Goal: Task Accomplishment & Management: Manage account settings

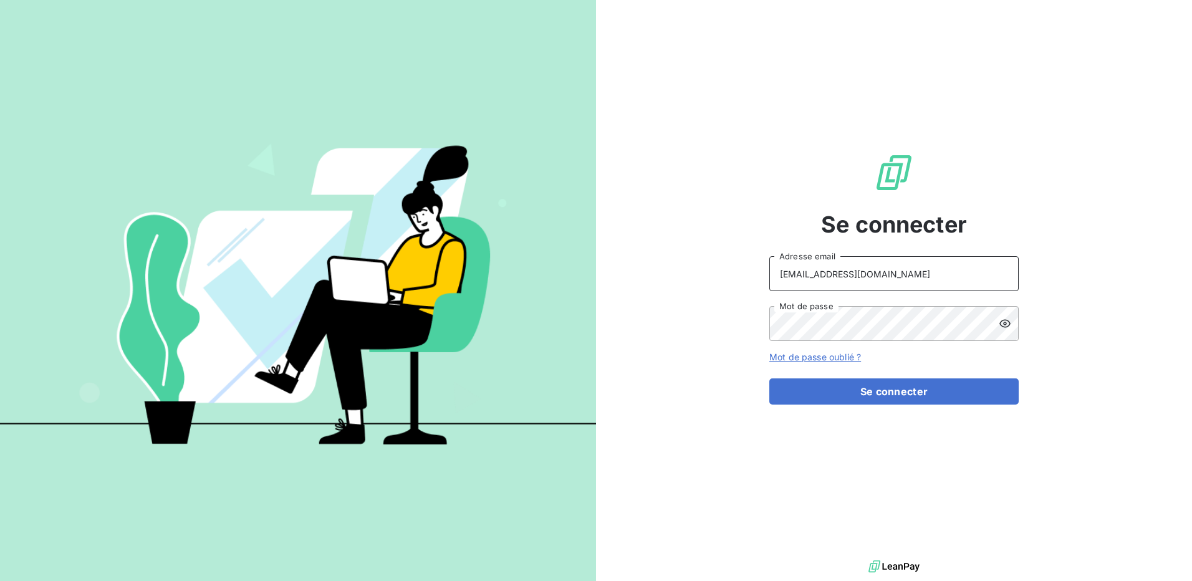
click at [902, 272] on input "[EMAIL_ADDRESS][DOMAIN_NAME]" at bounding box center [894, 273] width 249 height 35
type input "[EMAIL_ADDRESS][DOMAIN_NAME]"
click at [857, 391] on button "Se connecter" at bounding box center [894, 392] width 249 height 26
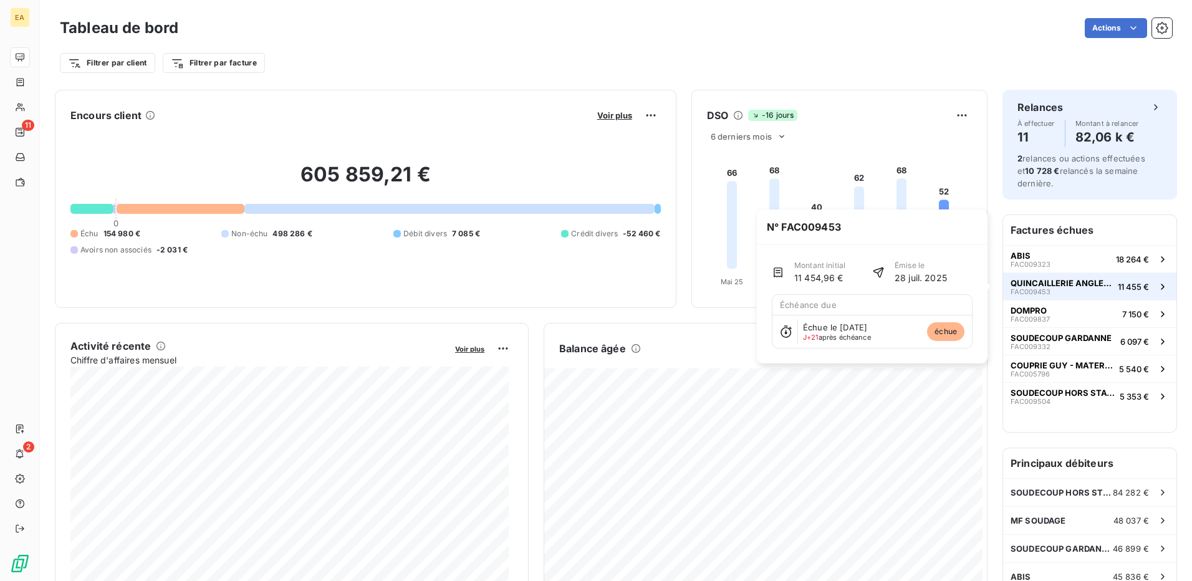
click at [1033, 284] on span "QUINCAILLERIE ANGLES (MB TECHNIQUES)" at bounding box center [1062, 283] width 102 height 10
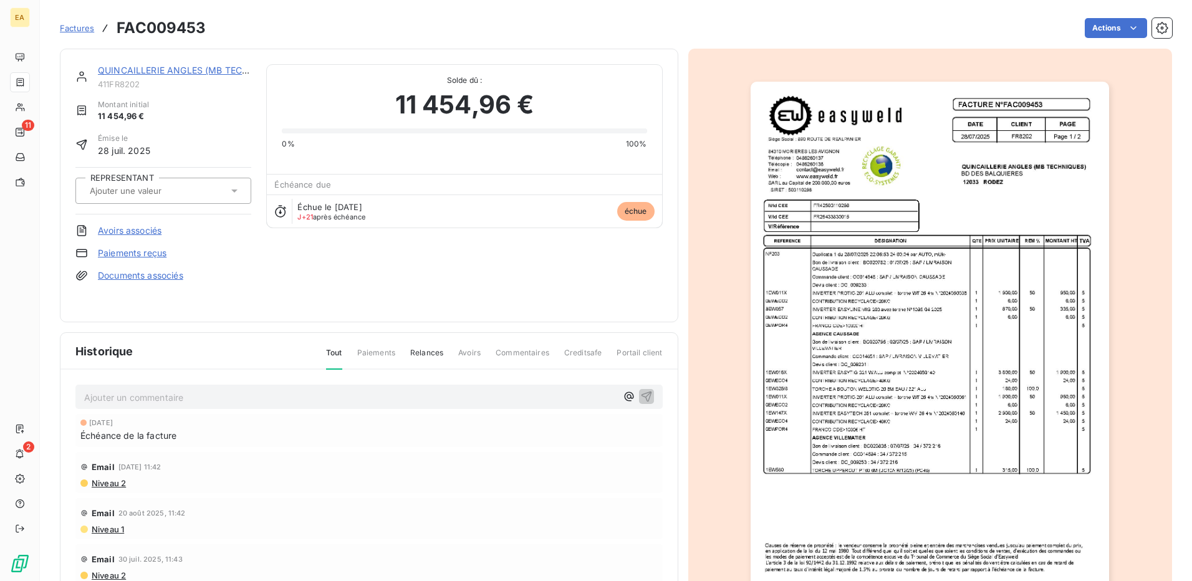
click at [152, 69] on link "QUINCAILLERIE ANGLES (MB TECHNIQUES)" at bounding box center [191, 70] width 187 height 11
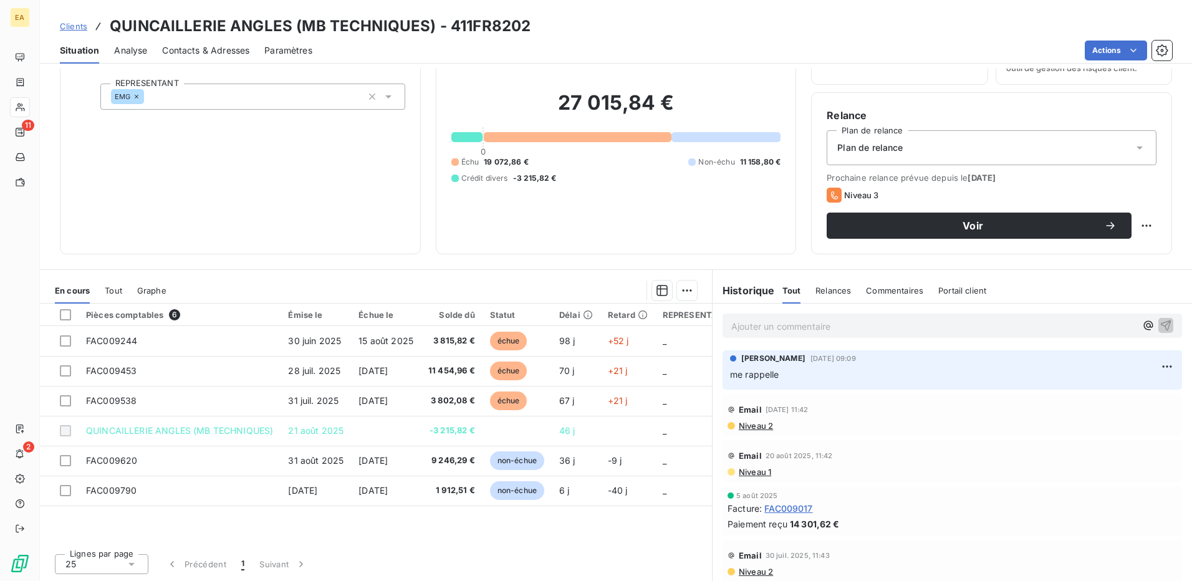
click at [180, 44] on span "Contacts & Adresses" at bounding box center [205, 50] width 87 height 12
